Goal: Use online tool/utility: Utilize a website feature to perform a specific function

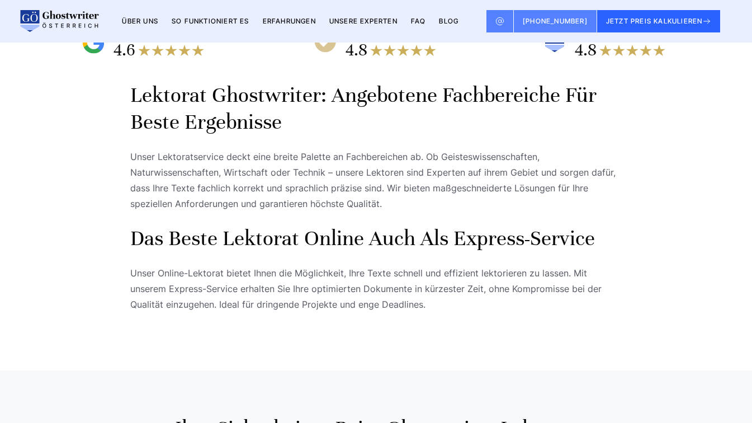
scroll to position [386, 0]
click at [613, 29] on button "JETZT PREIS KALKULIEREN" at bounding box center [659, 21] width 124 height 22
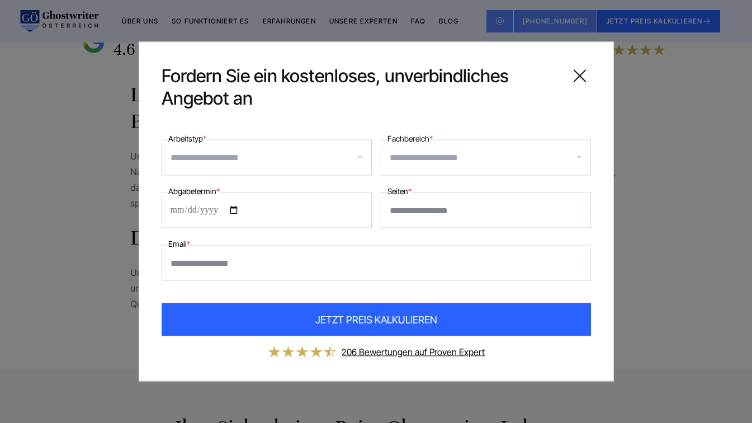
click at [411, 159] on input "Fachbereich *" at bounding box center [490, 158] width 201 height 18
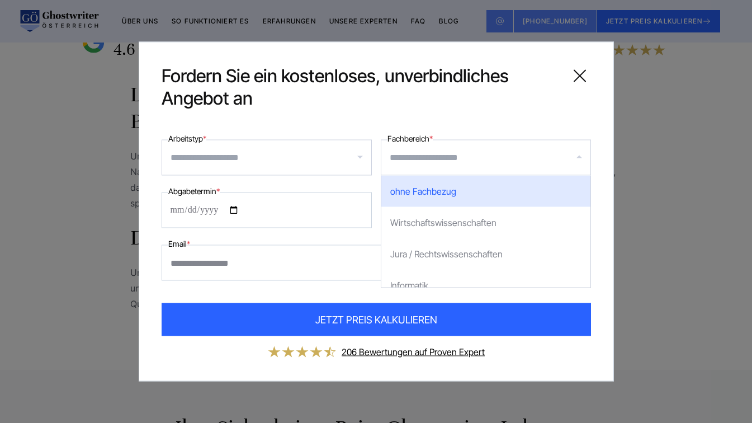
click at [419, 187] on div "ohne Fachbezug" at bounding box center [485, 191] width 209 height 31
select select "*"
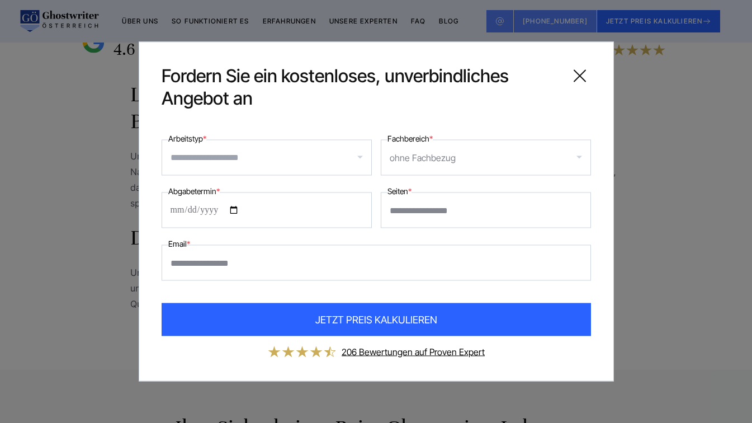
click at [451, 162] on div "ohne Fachbezug" at bounding box center [423, 158] width 66 height 18
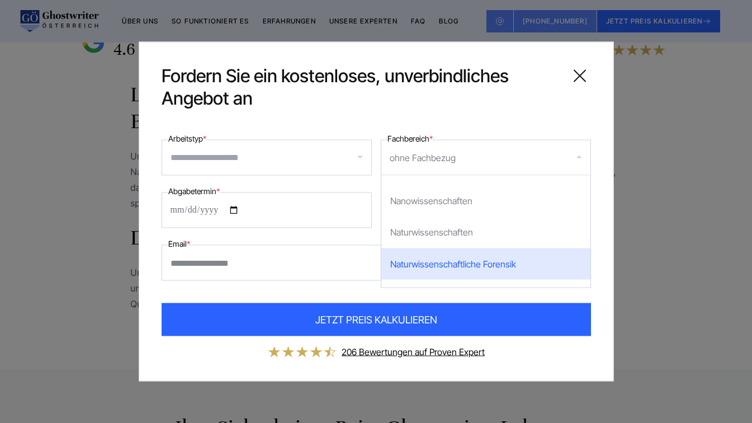
scroll to position [867, 0]
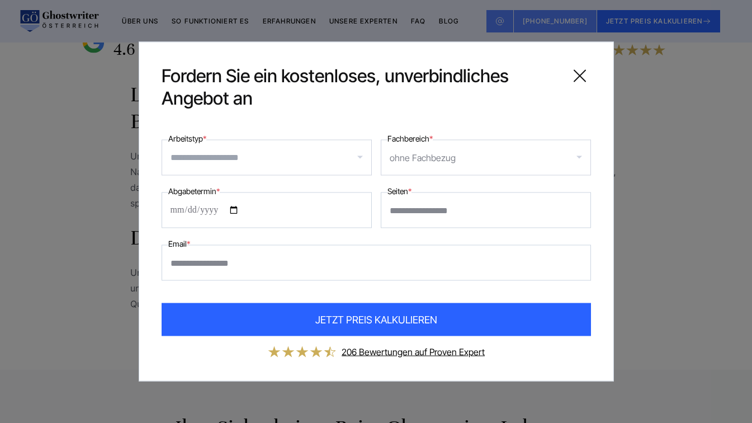
click at [277, 164] on input "Arbeitstyp *" at bounding box center [271, 158] width 201 height 18
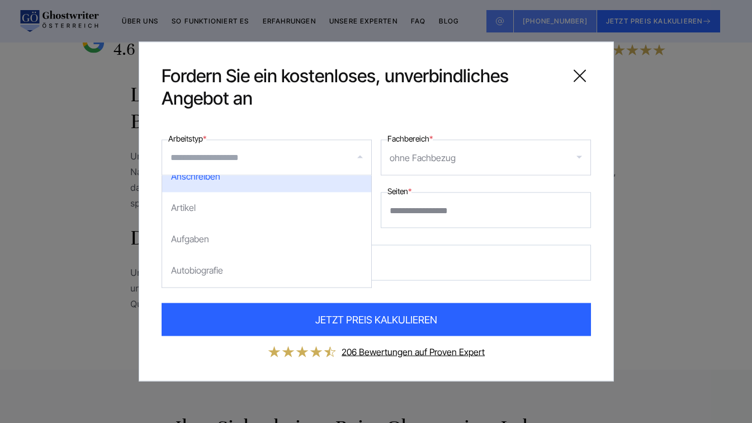
scroll to position [297, 0]
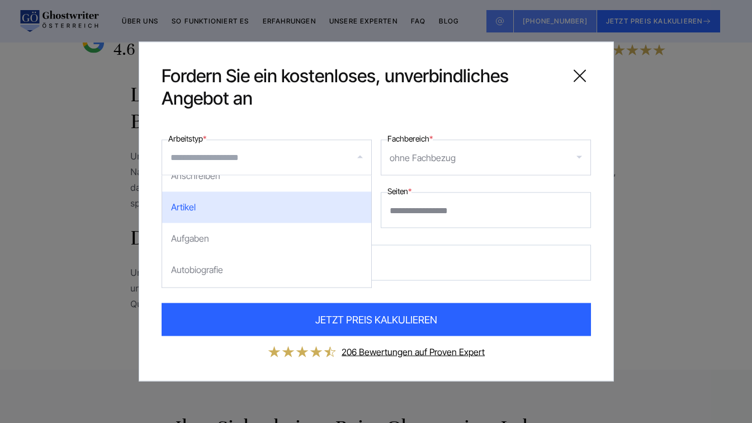
click at [199, 210] on div "Artikel" at bounding box center [266, 207] width 209 height 31
select select "**"
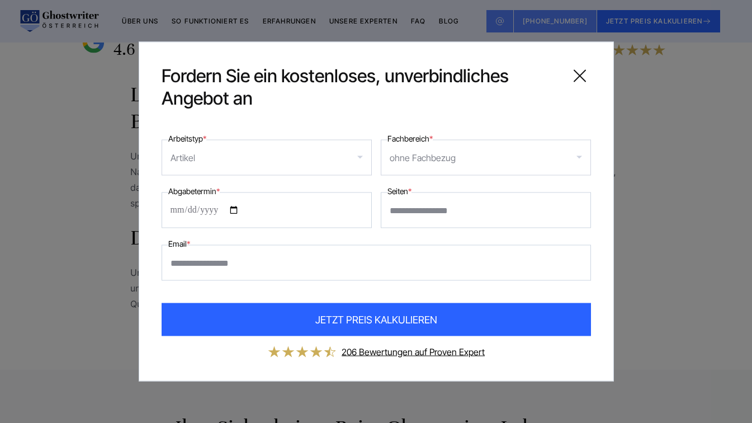
click at [179, 201] on input "Abgabetermin *" at bounding box center [267, 210] width 210 height 36
click at [238, 207] on input "Abgabetermin *" at bounding box center [267, 210] width 210 height 36
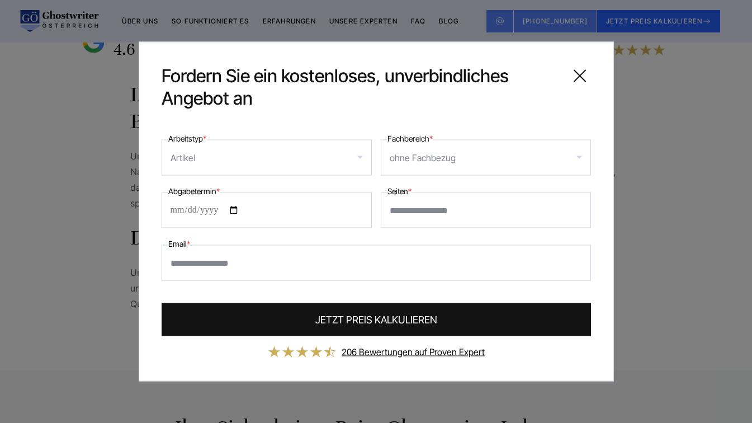
type input "**********"
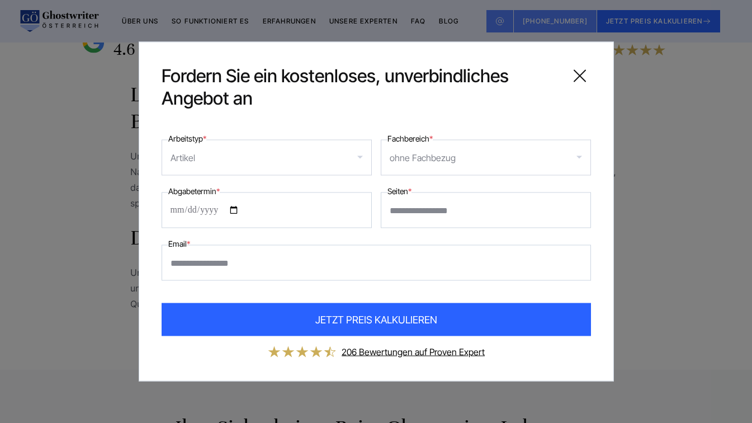
scroll to position [422, 0]
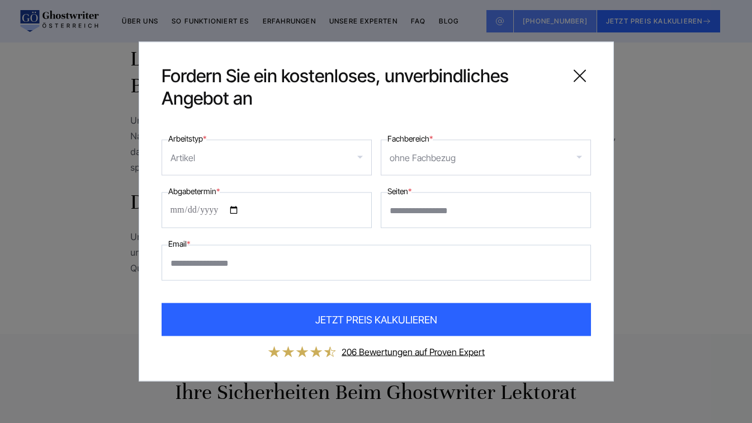
click at [404, 211] on input "Seiten *" at bounding box center [486, 210] width 210 height 36
type input "**"
click at [346, 262] on input "Email *" at bounding box center [376, 263] width 429 height 36
type input "**********"
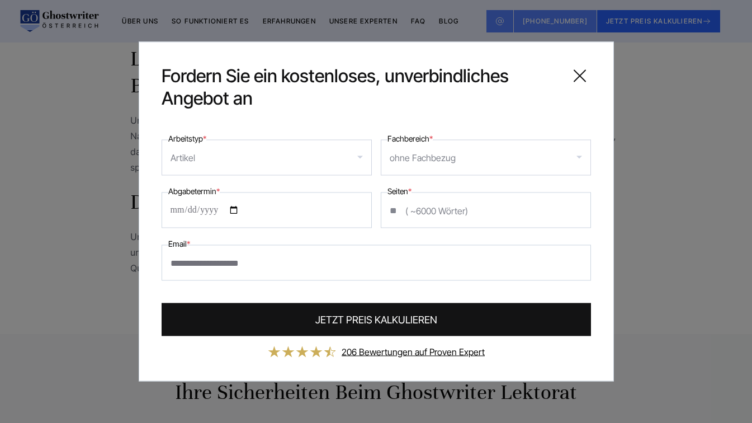
click at [332, 314] on span "JETZT PREIS KALKULIEREN" at bounding box center [376, 319] width 122 height 15
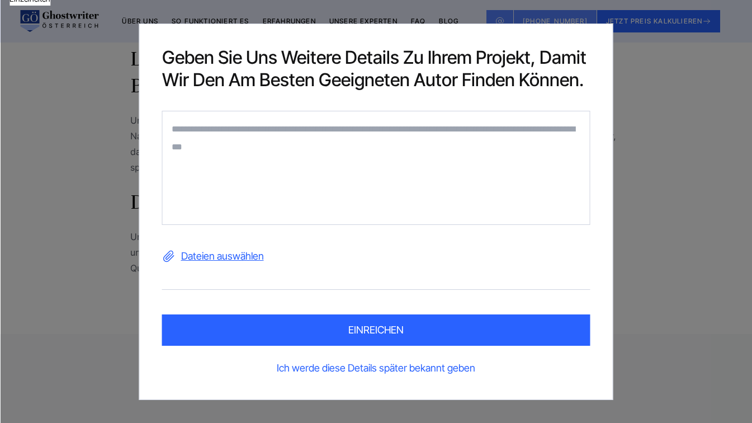
click at [318, 365] on link "Ich werde diese Details später bekannt geben" at bounding box center [376, 368] width 428 height 18
